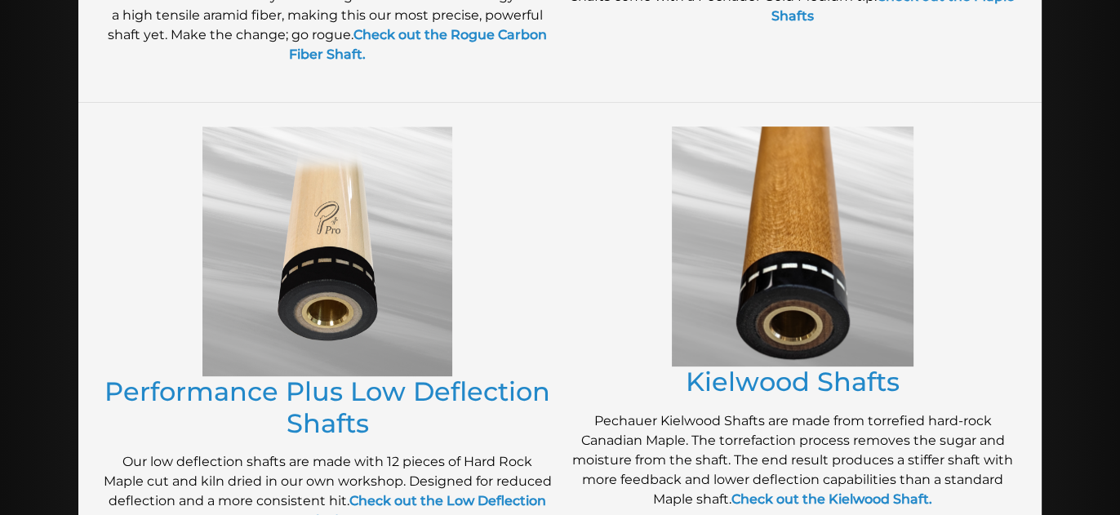
scroll to position [692, 0]
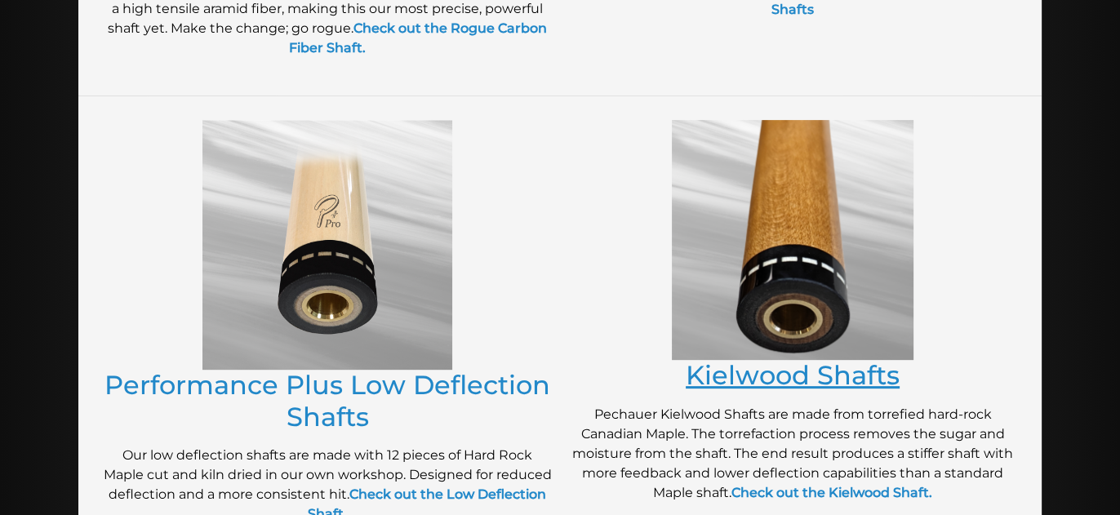
click at [739, 375] on link "Kielwood Shafts" at bounding box center [793, 375] width 214 height 32
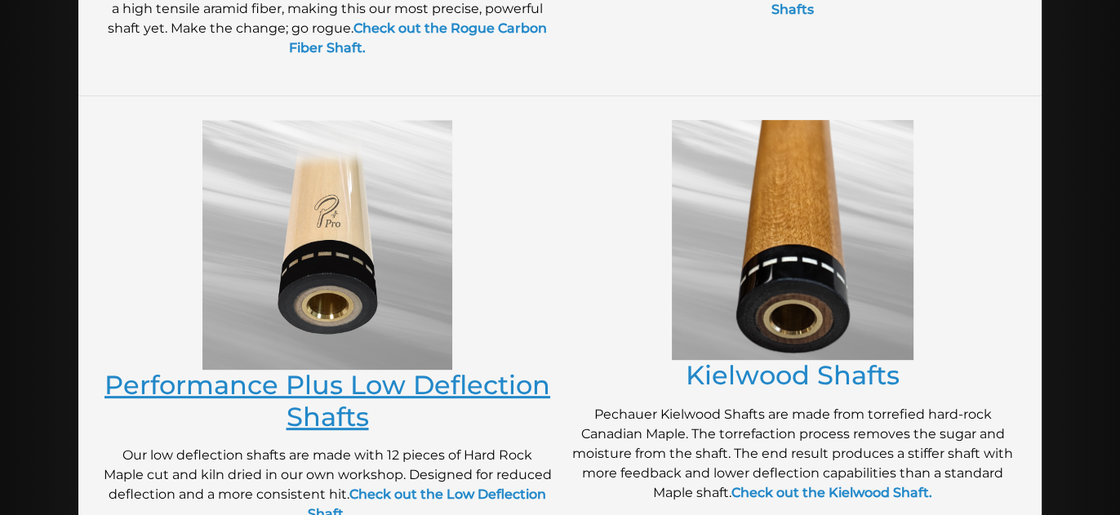
click at [361, 388] on link "Performance Plus Low Deflection Shafts" at bounding box center [327, 400] width 446 height 63
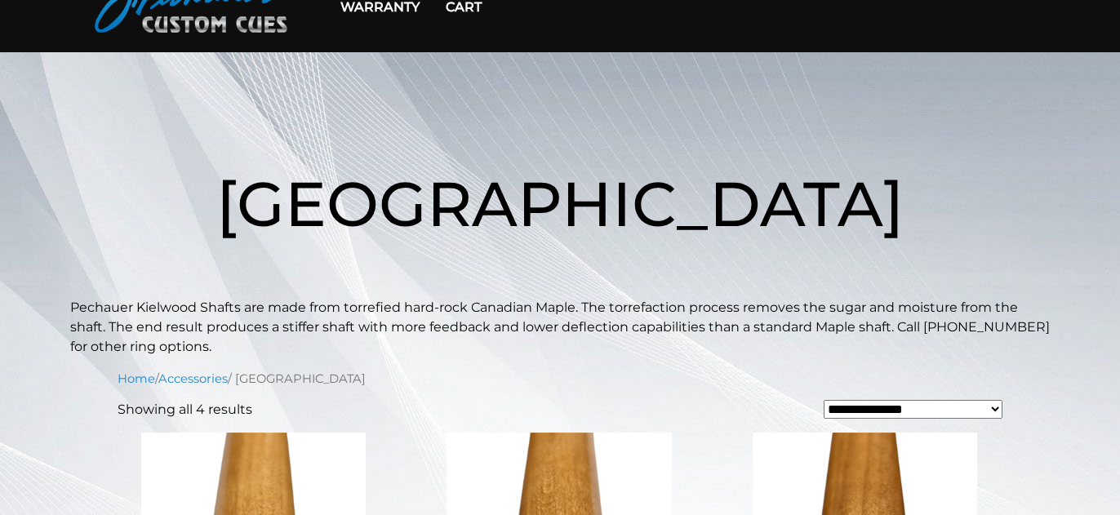
scroll to position [99, 0]
